Goal: Navigation & Orientation: Understand site structure

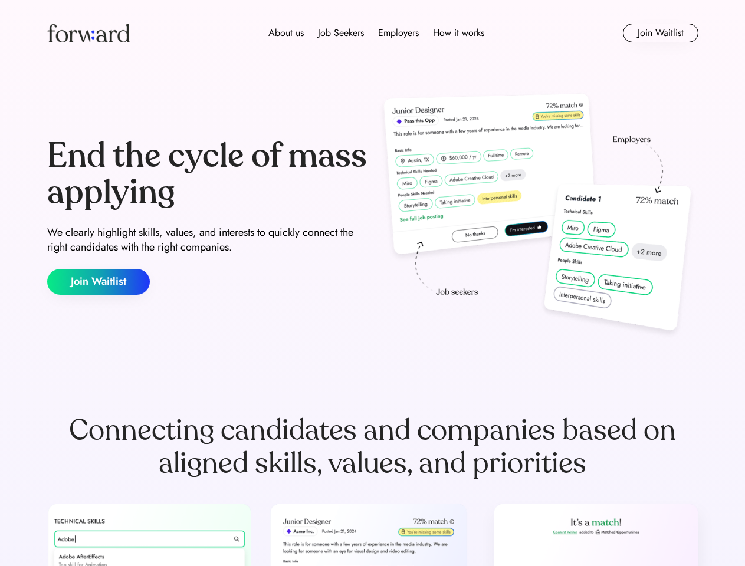
click at [372, 283] on div "End the cycle of mass applying We clearly highlight skills, values, and interes…" at bounding box center [372, 217] width 651 height 254
click at [373, 33] on div "About us Job Seekers Employers How it works" at bounding box center [376, 33] width 465 height 14
click at [88, 33] on img at bounding box center [88, 33] width 83 height 19
click at [376, 33] on div "About us Job Seekers Employers How it works" at bounding box center [376, 33] width 465 height 14
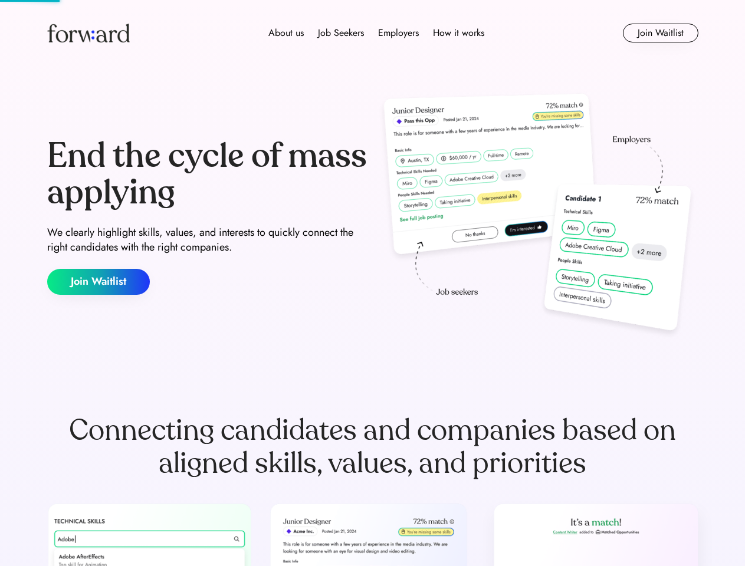
click at [286, 33] on div "About us" at bounding box center [285, 33] width 35 height 14
click at [341, 33] on div "Job Seekers" at bounding box center [341, 33] width 46 height 14
click at [398, 33] on div "Employers" at bounding box center [398, 33] width 41 height 14
click at [458, 33] on div "How it works" at bounding box center [458, 33] width 51 height 14
click at [660, 33] on button "Join Waitlist" at bounding box center [661, 33] width 76 height 19
